Goal: Communication & Community: Answer question/provide support

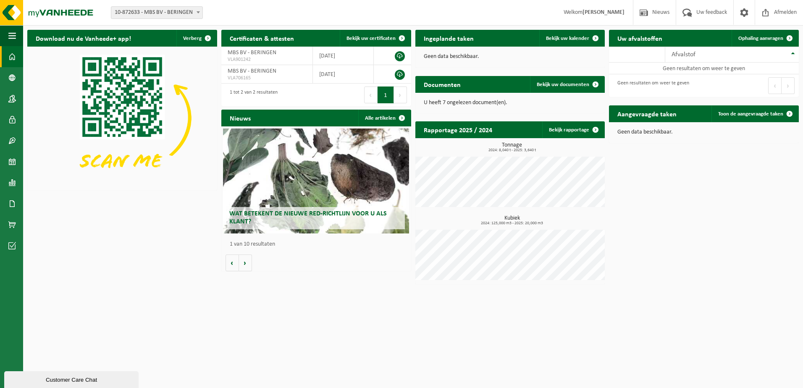
click at [198, 10] on span at bounding box center [198, 12] width 8 height 11
select select "157864"
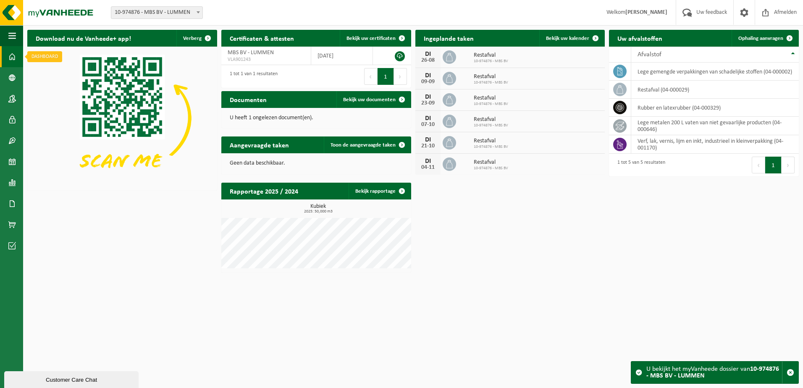
click at [9, 52] on span at bounding box center [12, 56] width 8 height 21
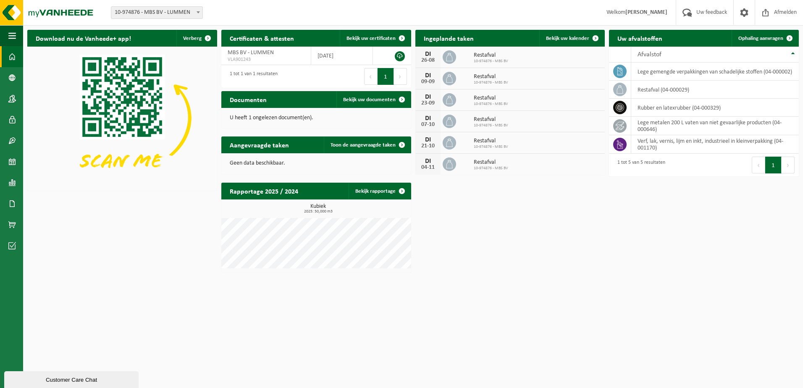
click at [788, 163] on button "Volgende" at bounding box center [788, 165] width 13 height 17
click at [756, 168] on button "Vorige" at bounding box center [758, 165] width 13 height 17
click at [13, 36] on span "button" at bounding box center [12, 35] width 8 height 21
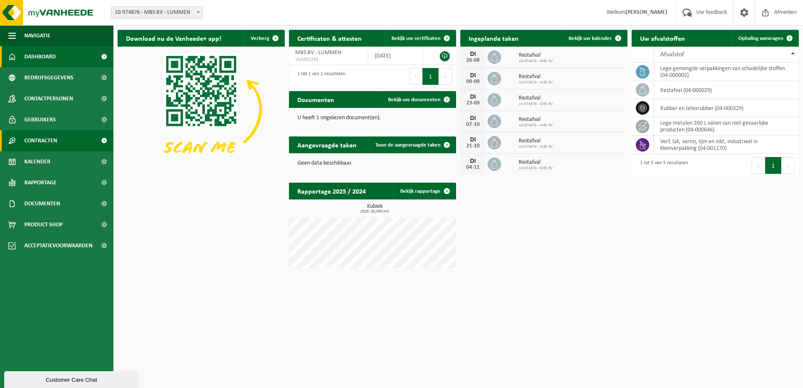
click at [54, 140] on span "Contracten" at bounding box center [40, 140] width 33 height 21
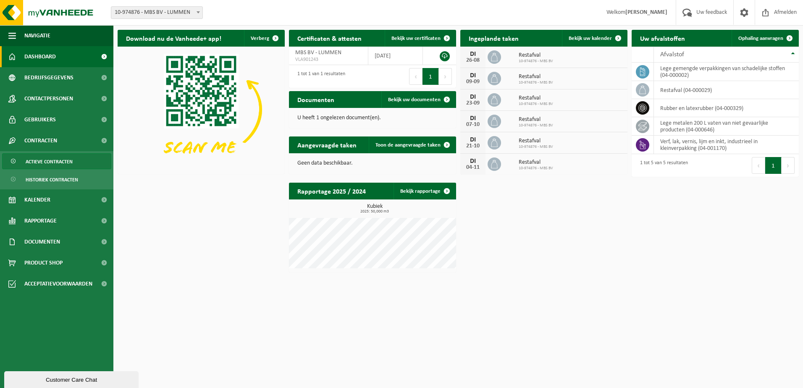
click at [50, 163] on span "Actieve contracten" at bounding box center [49, 162] width 47 height 16
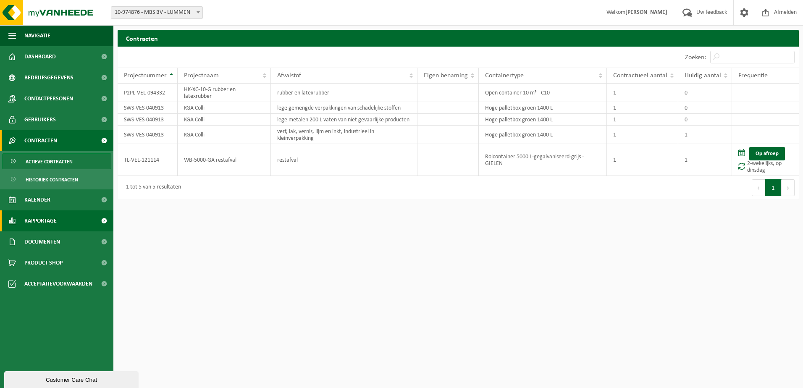
click at [36, 221] on span "Rapportage" at bounding box center [40, 220] width 32 height 21
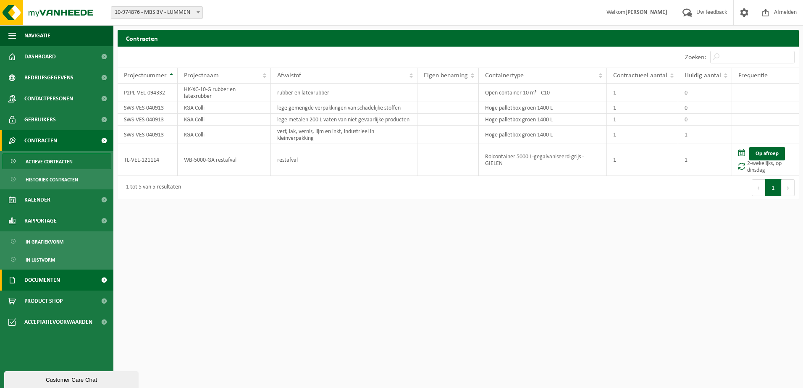
click at [45, 284] on span "Documenten" at bounding box center [42, 280] width 36 height 21
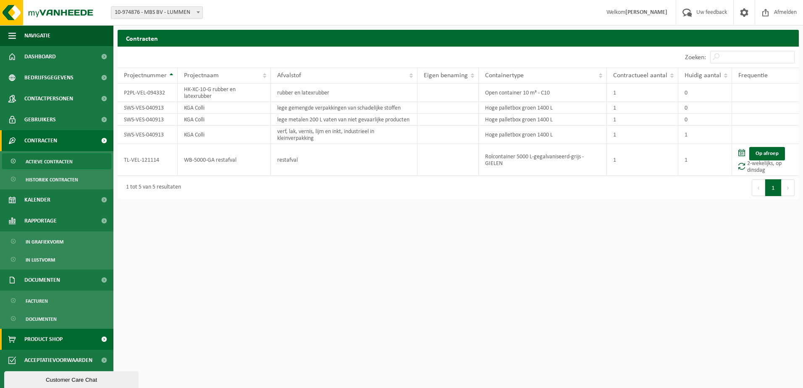
click at [45, 340] on span "Product Shop" at bounding box center [43, 339] width 38 height 21
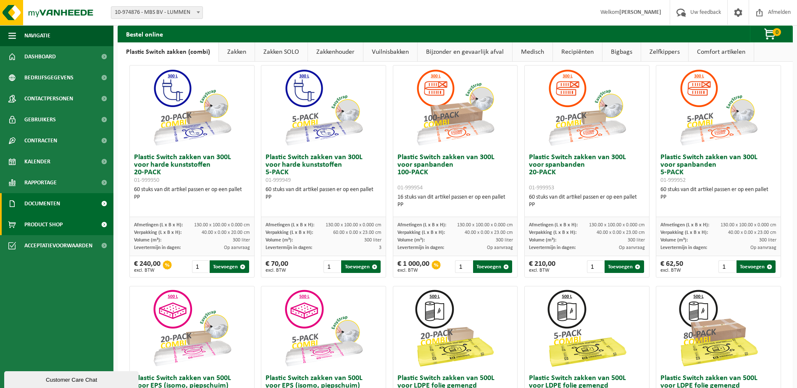
scroll to position [42, 0]
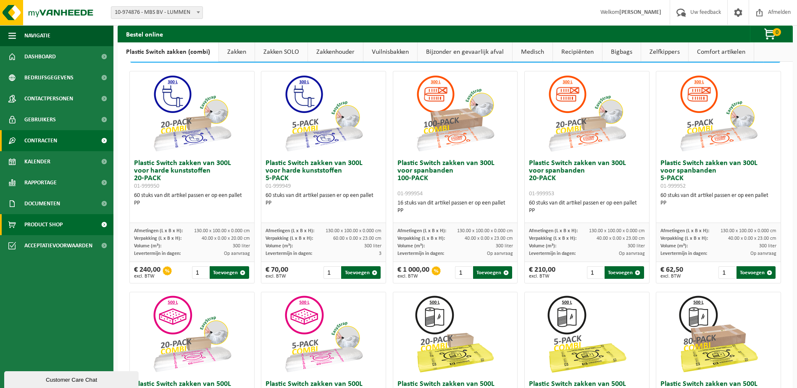
click at [32, 142] on span "Contracten" at bounding box center [40, 140] width 33 height 21
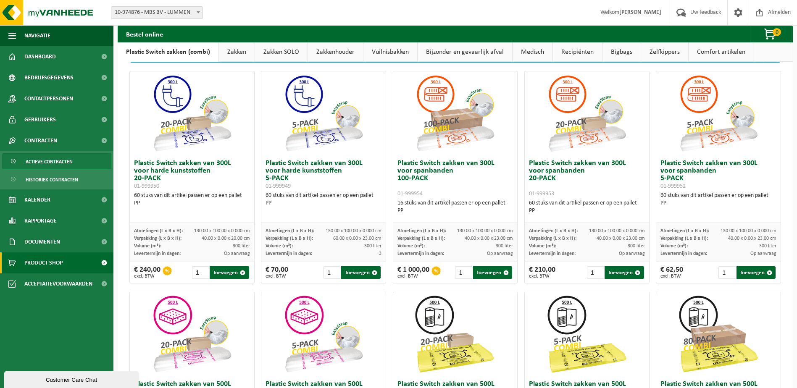
click at [37, 160] on span "Actieve contracten" at bounding box center [49, 162] width 47 height 16
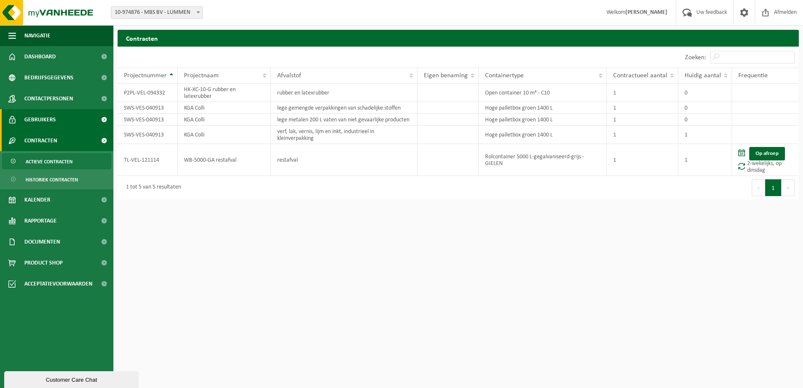
click at [39, 117] on span "Gebruikers" at bounding box center [40, 119] width 32 height 21
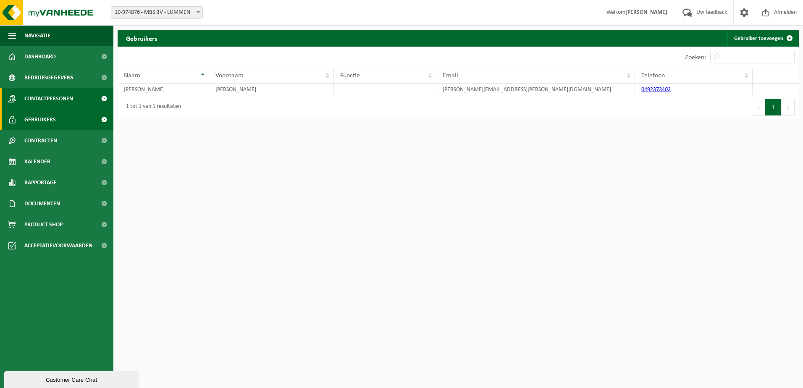
click at [38, 98] on span "Contactpersonen" at bounding box center [48, 98] width 49 height 21
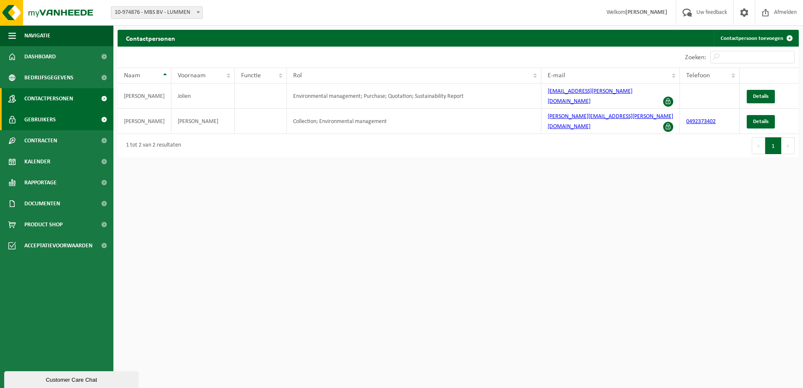
click at [30, 116] on span "Gebruikers" at bounding box center [40, 119] width 32 height 21
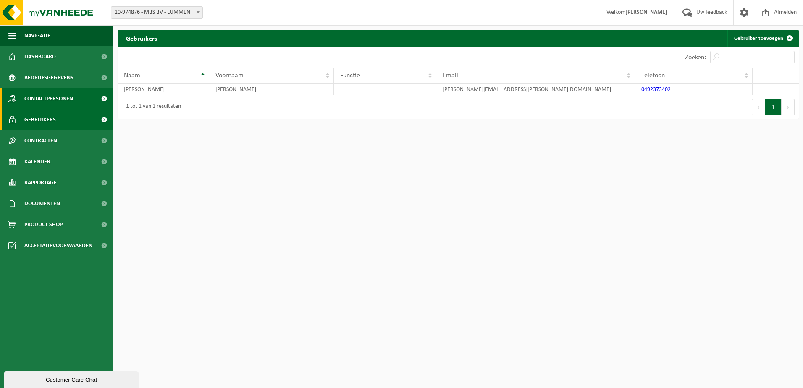
click at [47, 96] on span "Contactpersonen" at bounding box center [48, 98] width 49 height 21
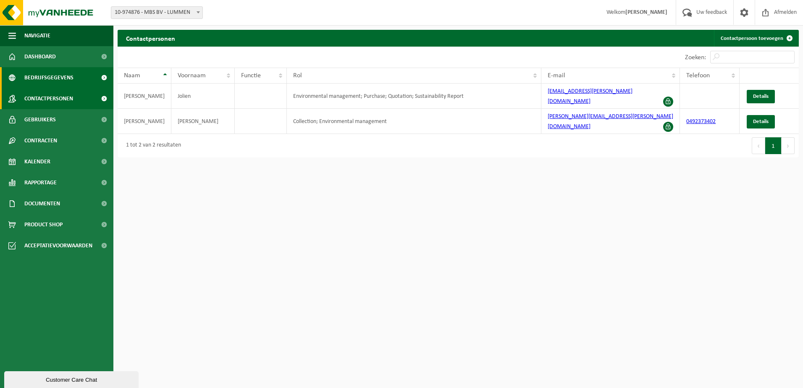
click at [43, 69] on span "Bedrijfsgegevens" at bounding box center [48, 77] width 49 height 21
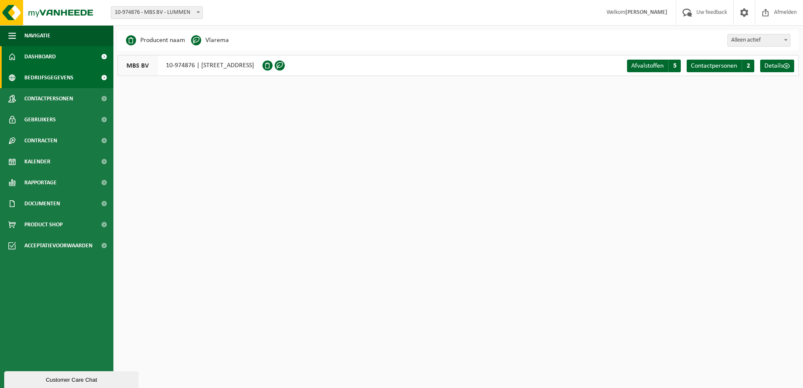
click at [38, 57] on span "Dashboard" at bounding box center [40, 56] width 32 height 21
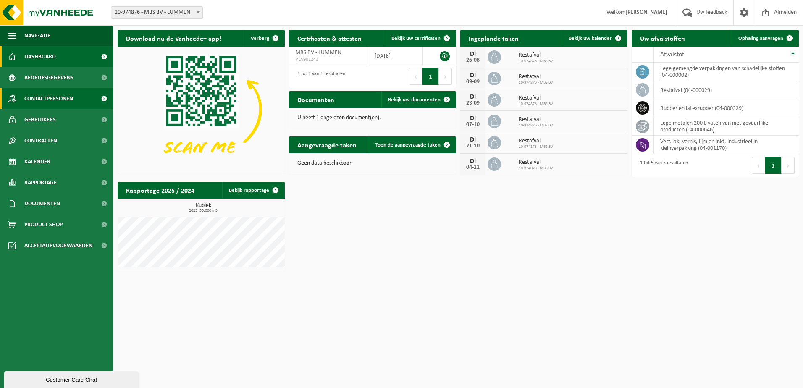
click at [45, 98] on span "Contactpersonen" at bounding box center [48, 98] width 49 height 21
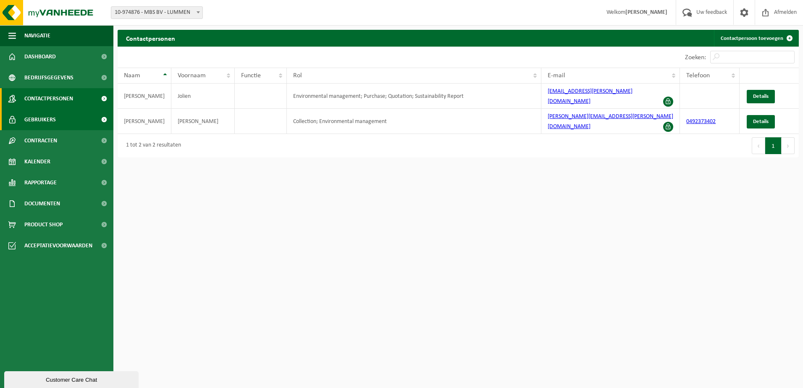
click at [38, 116] on span "Gebruikers" at bounding box center [40, 119] width 32 height 21
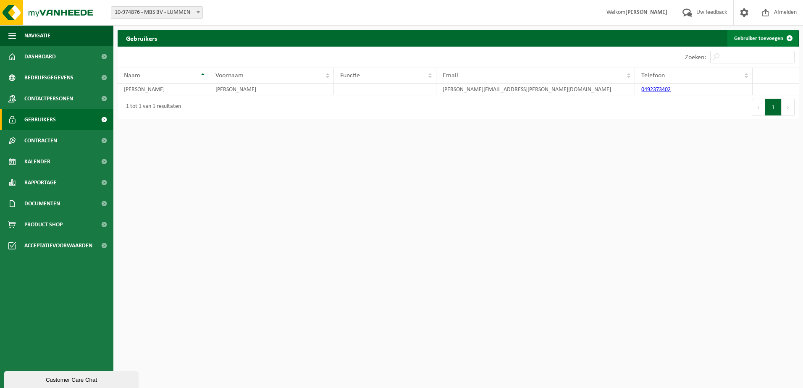
click at [789, 36] on span at bounding box center [789, 38] width 17 height 17
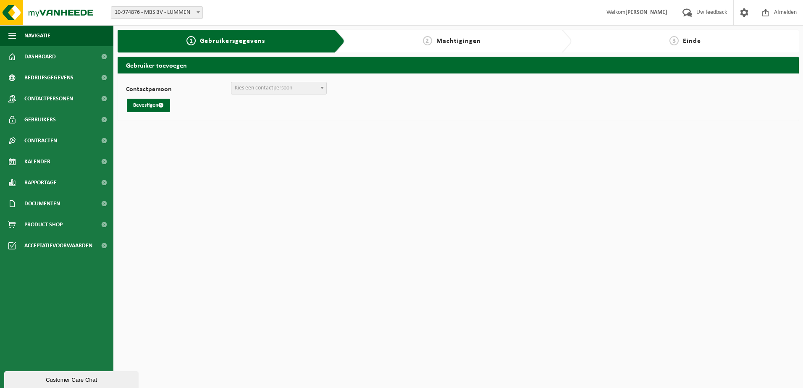
click at [287, 84] on span "Kies een contactpersoon" at bounding box center [278, 88] width 95 height 12
select select "0"
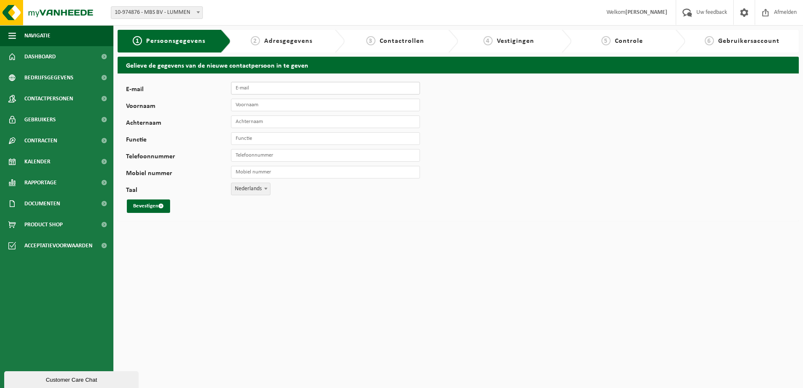
click at [242, 87] on input "E-mail" at bounding box center [325, 88] width 189 height 13
type input "edwald.aerts@mbsgroup.be"
click at [273, 108] on input "Voornaam" at bounding box center [325, 105] width 189 height 13
type input "Edwald"
type input "Aerts"
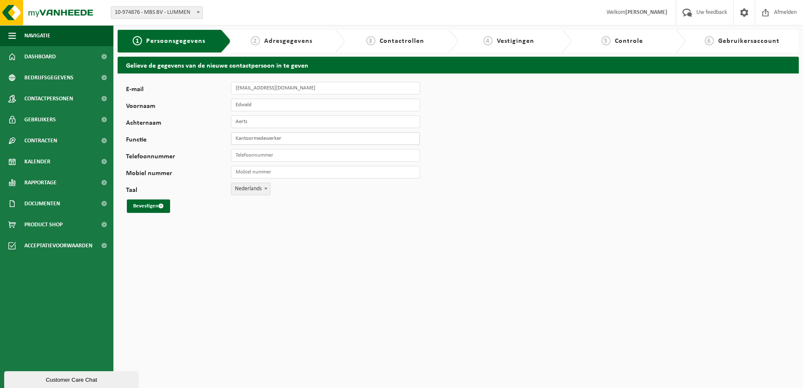
type input "Kantoormedewerker"
click at [243, 170] on input "Mobiel nummer" at bounding box center [325, 172] width 189 height 13
type input "+32 496 50 92 60"
click at [144, 205] on button "Bevestigen" at bounding box center [148, 206] width 43 height 13
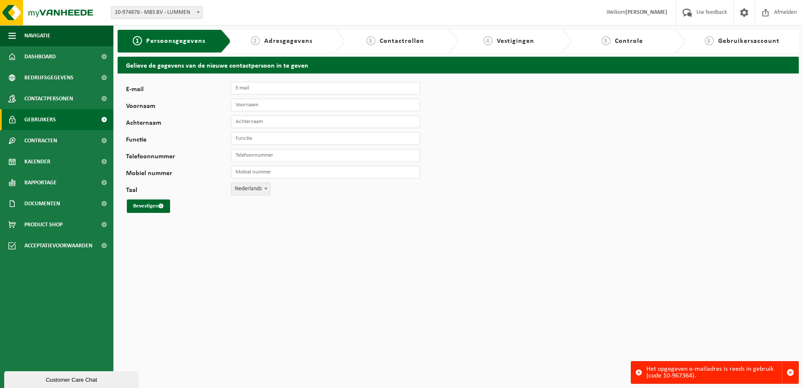
click at [45, 117] on span "Gebruikers" at bounding box center [40, 119] width 32 height 21
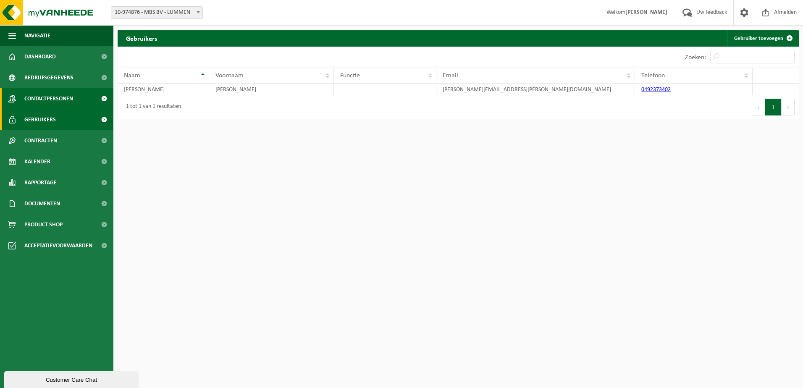
click at [35, 101] on span "Contactpersonen" at bounding box center [48, 98] width 49 height 21
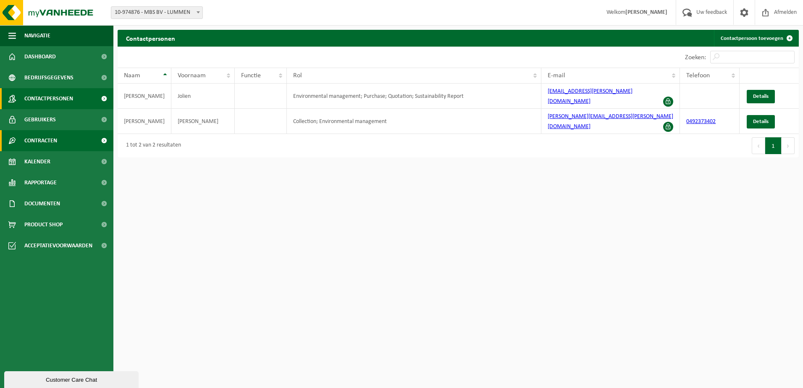
click at [36, 139] on span "Contracten" at bounding box center [40, 140] width 33 height 21
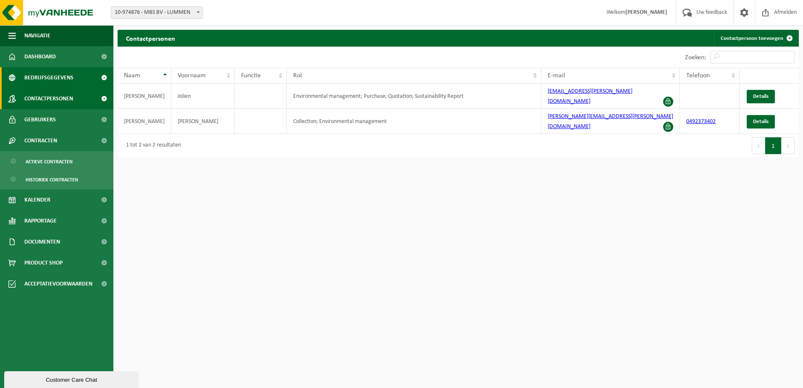
click at [45, 79] on span "Bedrijfsgegevens" at bounding box center [48, 77] width 49 height 21
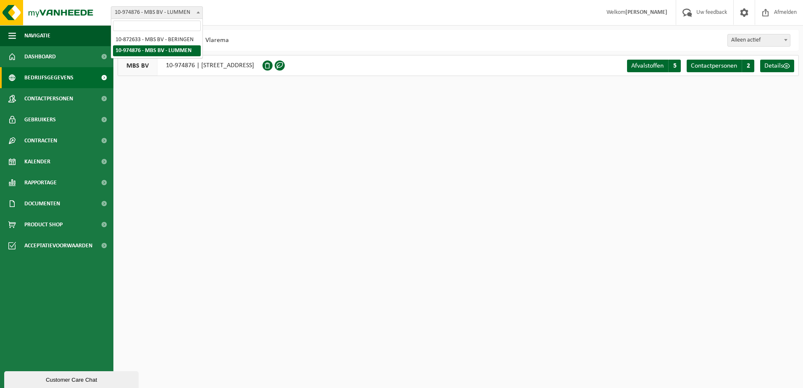
click at [200, 8] on span at bounding box center [198, 12] width 8 height 11
select select "105827"
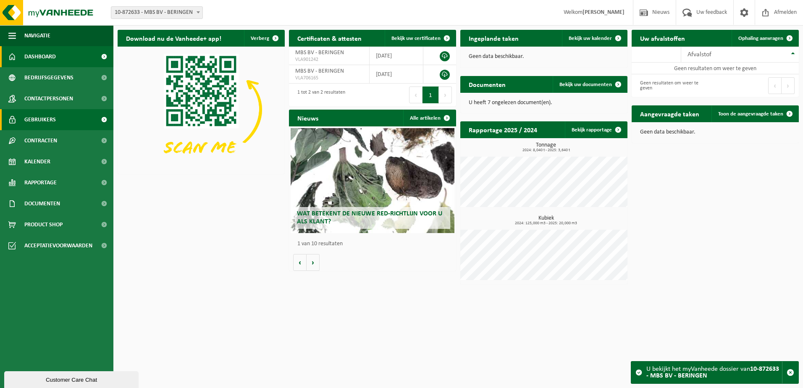
click at [50, 121] on span "Gebruikers" at bounding box center [40, 119] width 32 height 21
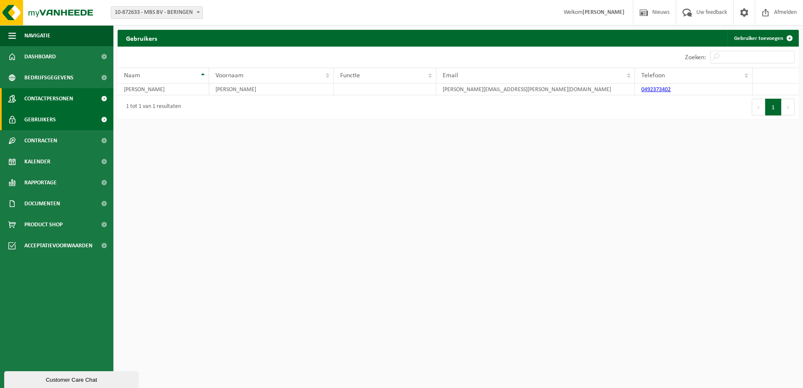
click at [50, 103] on span "Contactpersonen" at bounding box center [48, 98] width 49 height 21
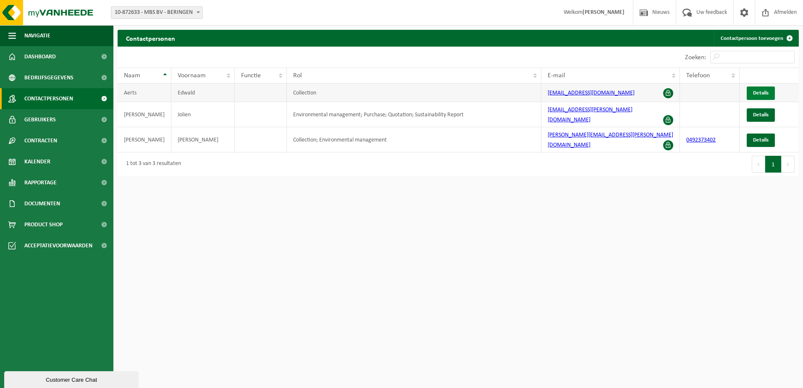
click at [764, 87] on link "Details" at bounding box center [761, 93] width 28 height 13
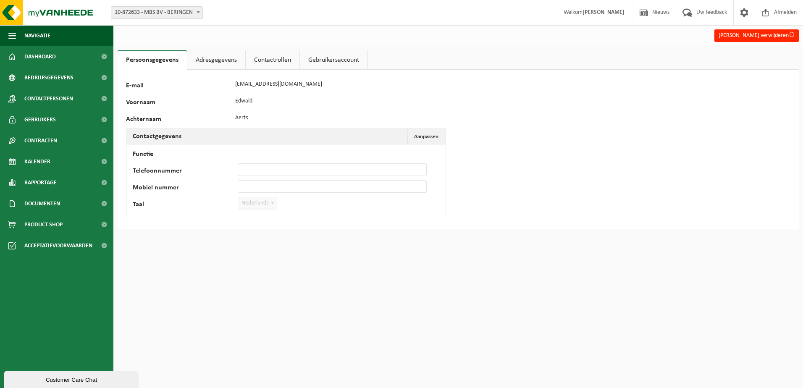
click at [204, 58] on link "Adresgegevens" at bounding box center [216, 59] width 58 height 19
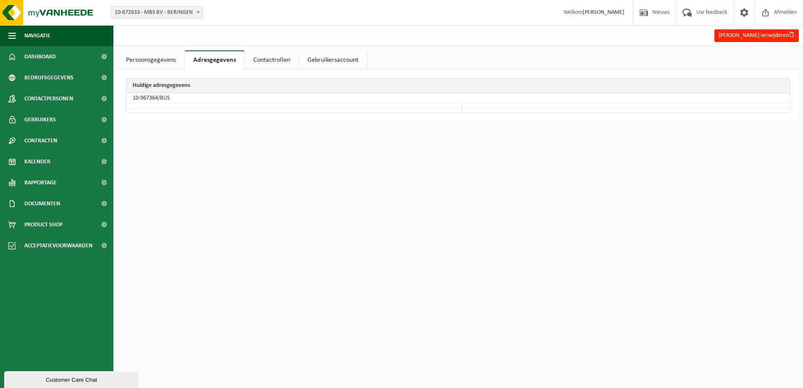
click at [268, 58] on link "Contactrollen" at bounding box center [272, 59] width 54 height 19
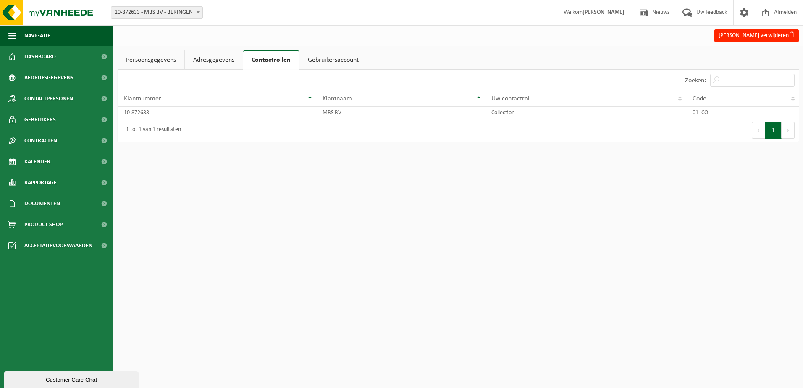
click at [329, 58] on link "Gebruikersaccount" at bounding box center [334, 59] width 68 height 19
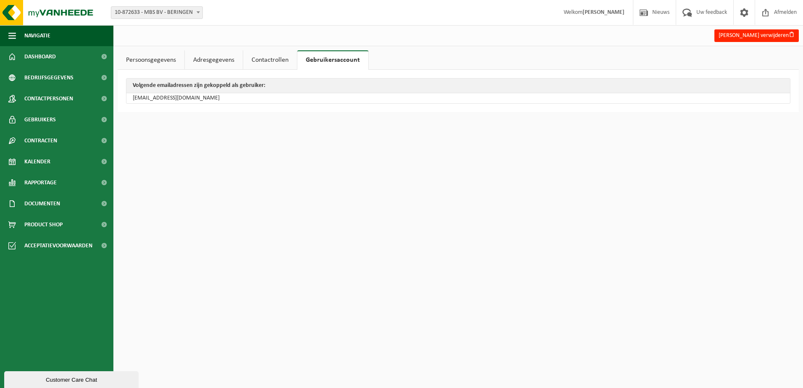
click at [142, 58] on link "Persoonsgegevens" at bounding box center [151, 59] width 67 height 19
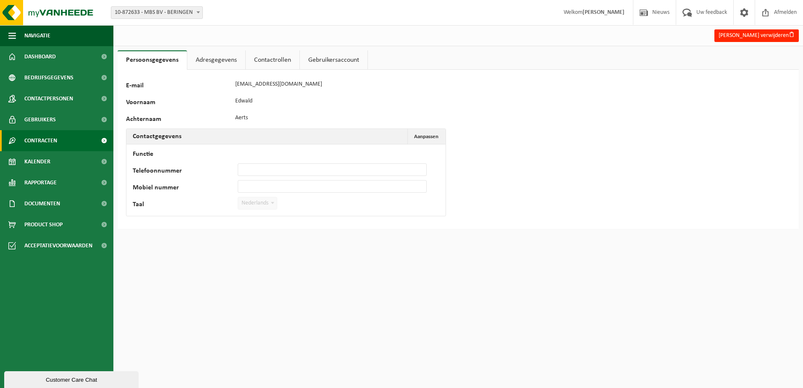
click at [56, 144] on span "Contracten" at bounding box center [40, 140] width 33 height 21
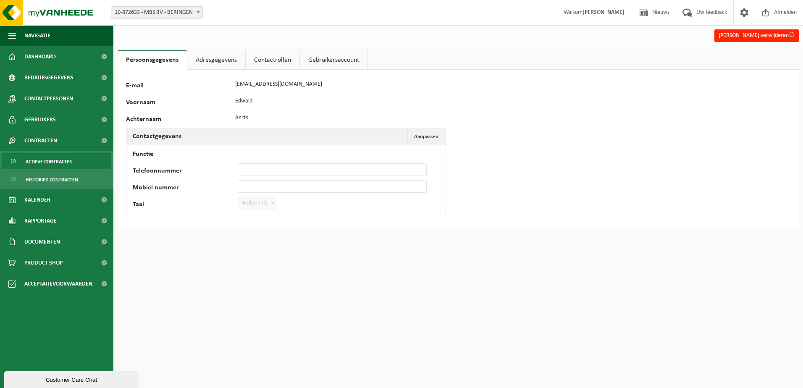
click at [63, 160] on span "Actieve contracten" at bounding box center [49, 162] width 47 height 16
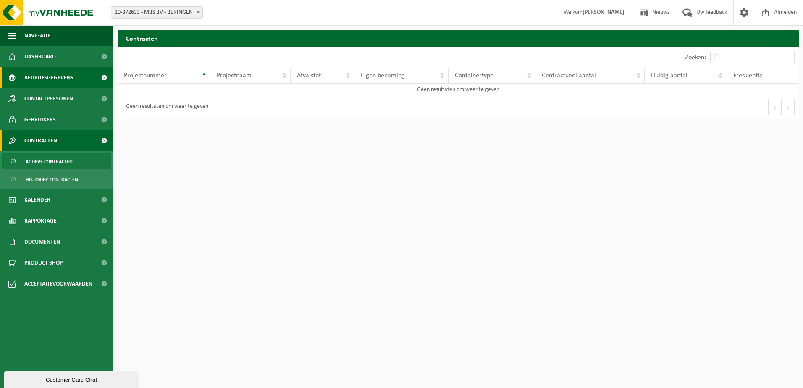
click at [36, 76] on span "Bedrijfsgegevens" at bounding box center [48, 77] width 49 height 21
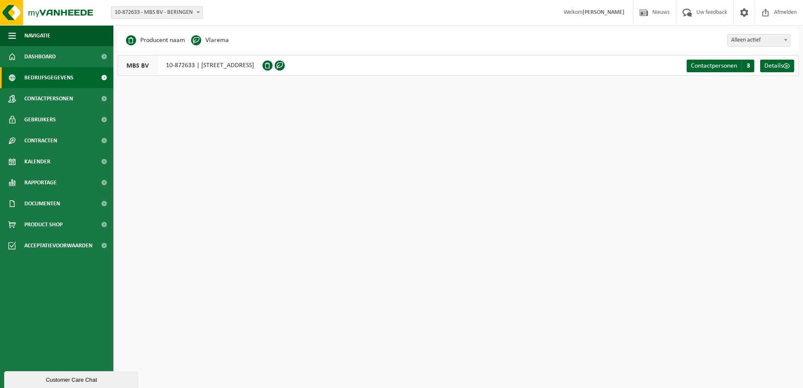
click at [198, 11] on span at bounding box center [198, 12] width 8 height 11
select select "157864"
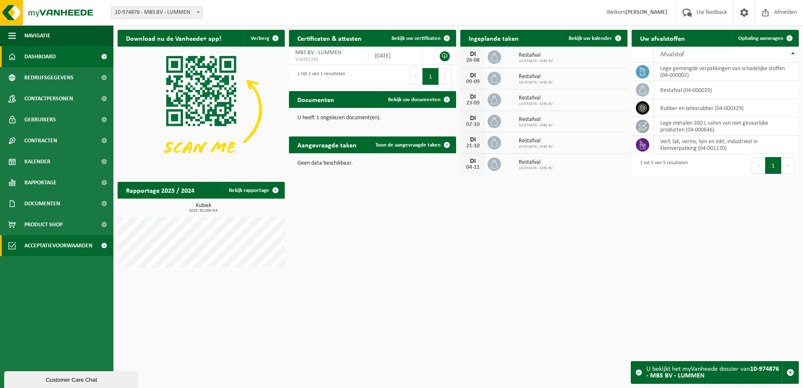
click at [51, 243] on span "Acceptatievoorwaarden" at bounding box center [58, 245] width 68 height 21
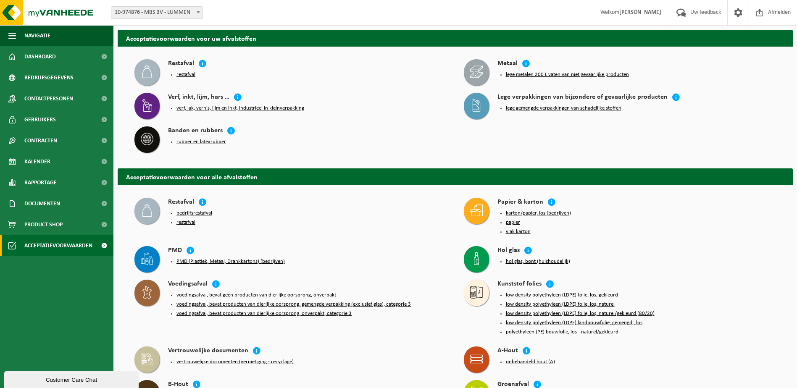
click at [47, 379] on div "Customer Care Chat" at bounding box center [72, 380] width 122 height 6
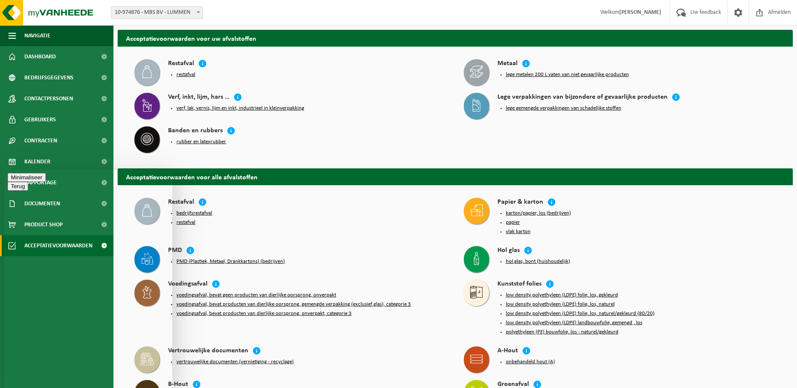
click at [4, 170] on div "Beoordeel deze chat Upload bestand Emoji invoeren" at bounding box center [4, 170] width 0 height 0
click at [4, 170] on textarea at bounding box center [4, 170] width 0 height 0
type textarea "goede middag,"
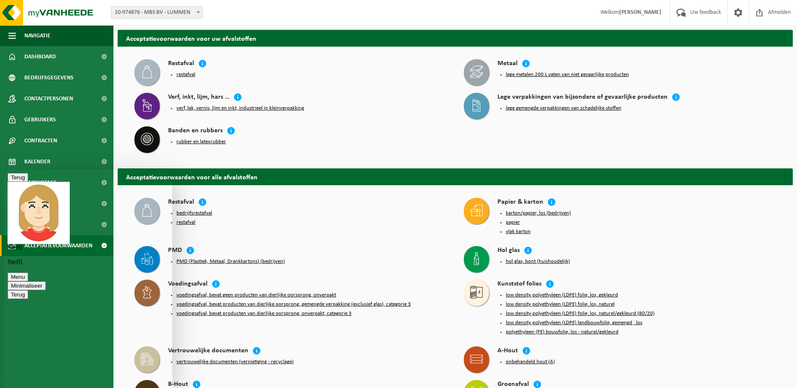
type textarea "onze container voor restafval heeft enkele mankementen, deze wordt opgehaald do…"
click at [28, 273] on button "Menu" at bounding box center [18, 277] width 21 height 9
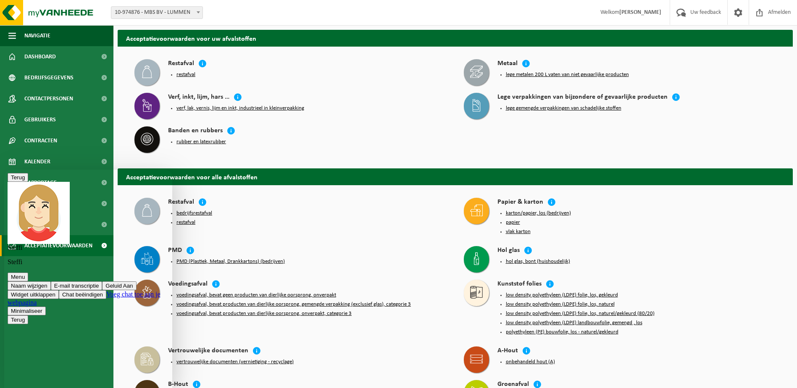
click at [87, 258] on p "Steffi" at bounding box center [88, 262] width 161 height 8
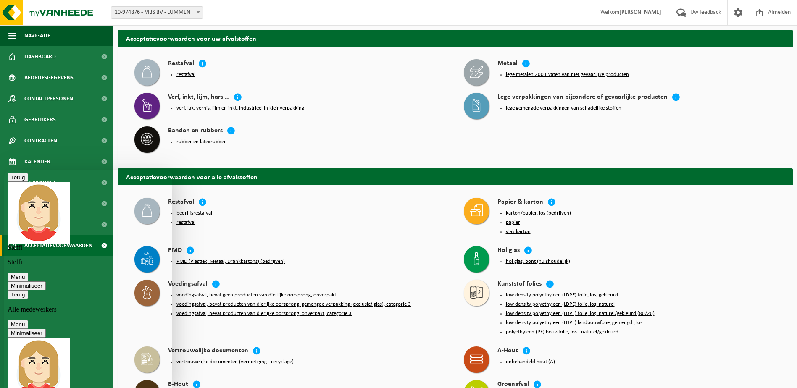
click at [11, 292] on icon "button" at bounding box center [11, 295] width 0 height 6
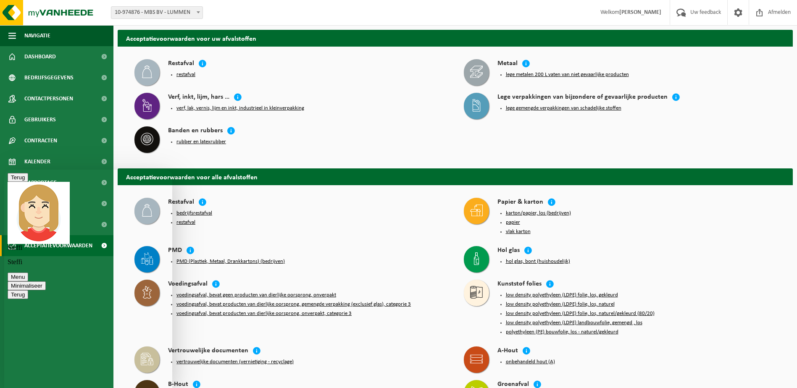
click at [4, 170] on textarea at bounding box center [4, 170] width 0 height 0
click at [46, 281] on button "Minimaliseer" at bounding box center [27, 285] width 38 height 9
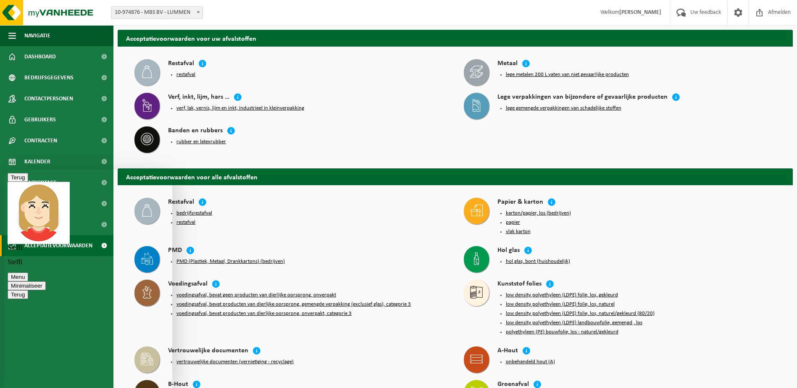
click at [46, 281] on button "Minimaliseer" at bounding box center [27, 285] width 38 height 9
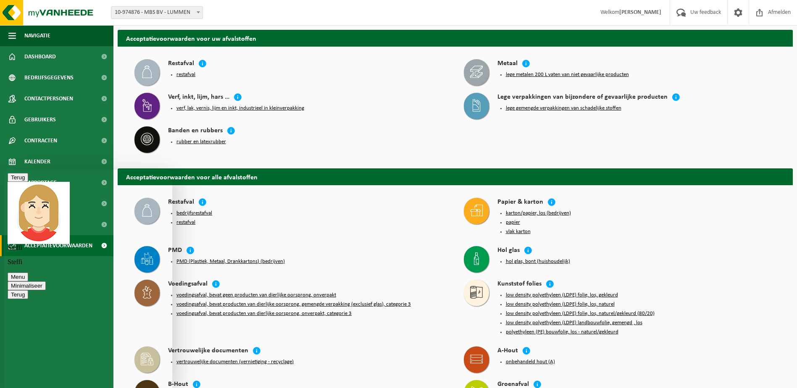
scroll to position [168, 0]
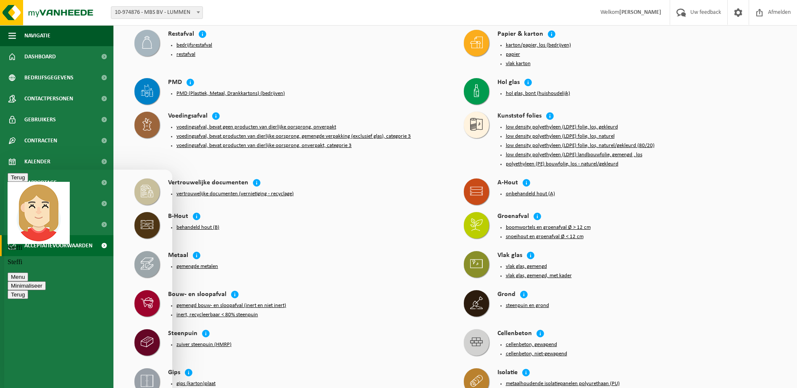
click at [28, 273] on button "Menu" at bounding box center [18, 277] width 21 height 9
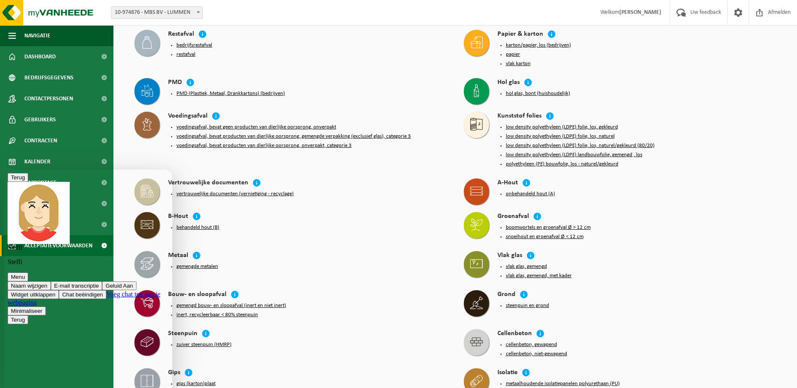
click at [387, 191] on li "vertrouwelijke documenten (vernietiging - recyclage)" at bounding box center [311, 194] width 271 height 7
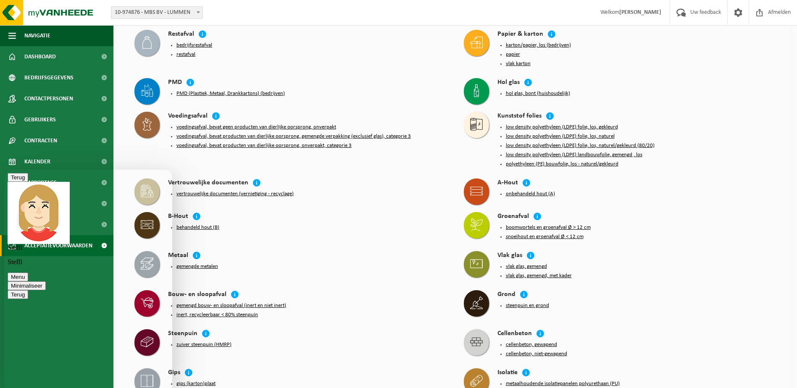
scroll to position [62, 0]
click at [4, 170] on button "Upload bestand" at bounding box center [4, 170] width 0 height 0
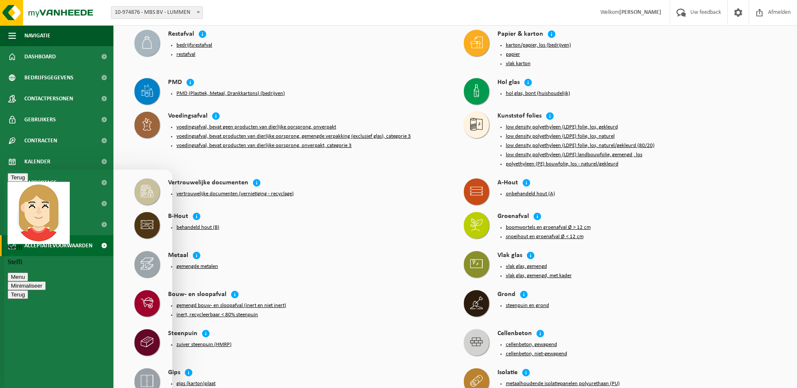
click at [4, 170] on icon "Group of buttons" at bounding box center [4, 170] width 0 height 0
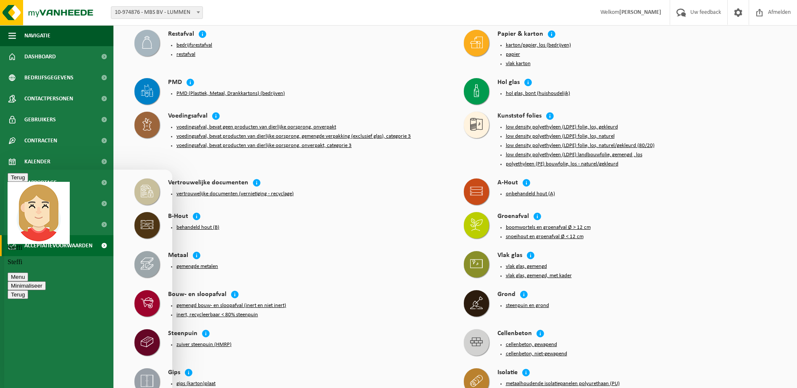
click at [4, 170] on icon "Group of buttons" at bounding box center [4, 170] width 0 height 0
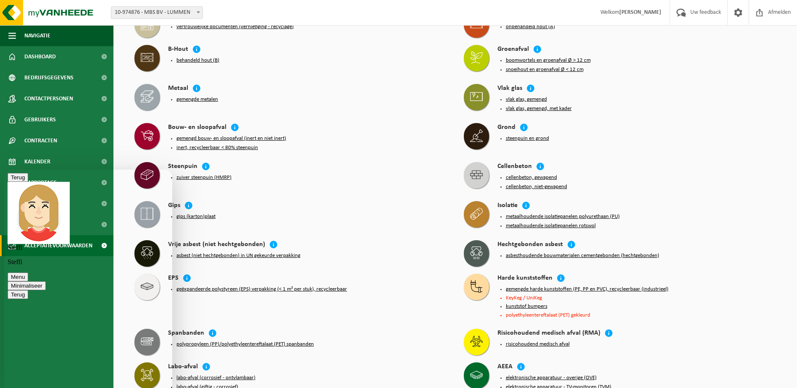
scroll to position [336, 0]
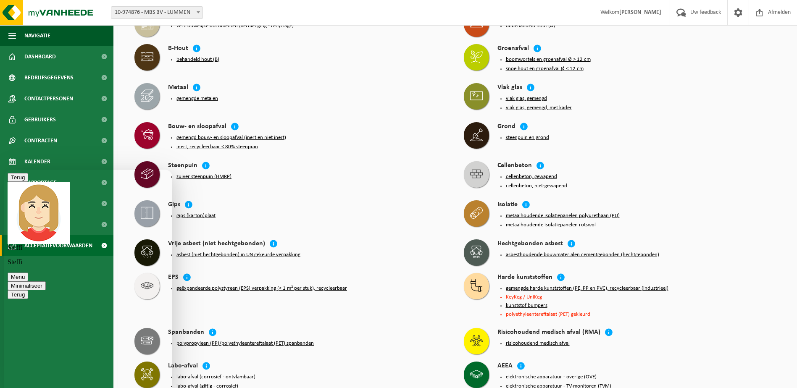
click at [4, 170] on textarea at bounding box center [4, 170] width 0 height 0
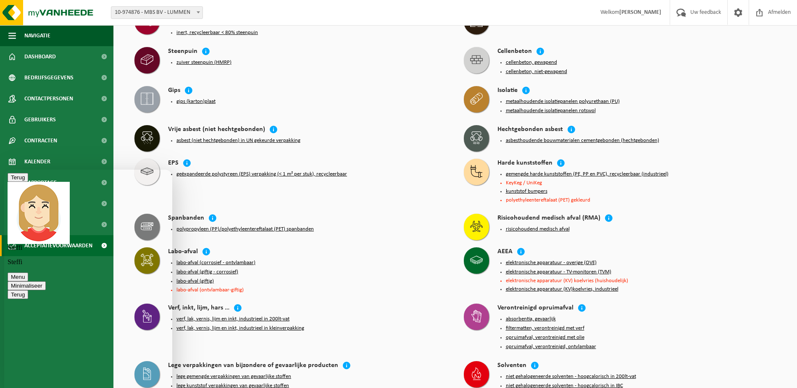
scroll to position [462, 0]
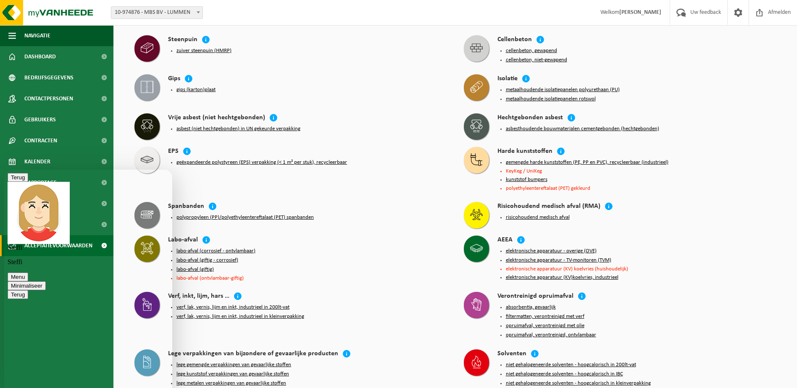
click at [4, 170] on textarea at bounding box center [4, 170] width 0 height 0
type textarea "foto 1 : de handvaten / sluiting is stuk/weg"
type textarea "foto 2 deksel staat beetje krom"
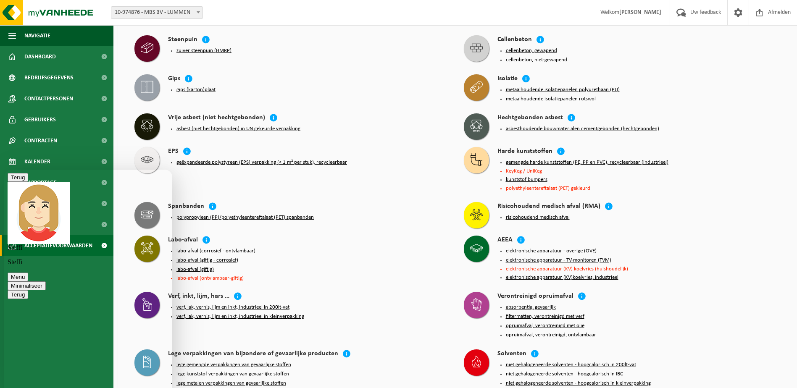
type textarea "idd voor site lummen"
type textarea "site beringen is er niet meer, deze mag eigenlijk verwijderd worden uit het sys…"
type textarea "ok, dank u wel"
